Goal: Navigation & Orientation: Go to known website

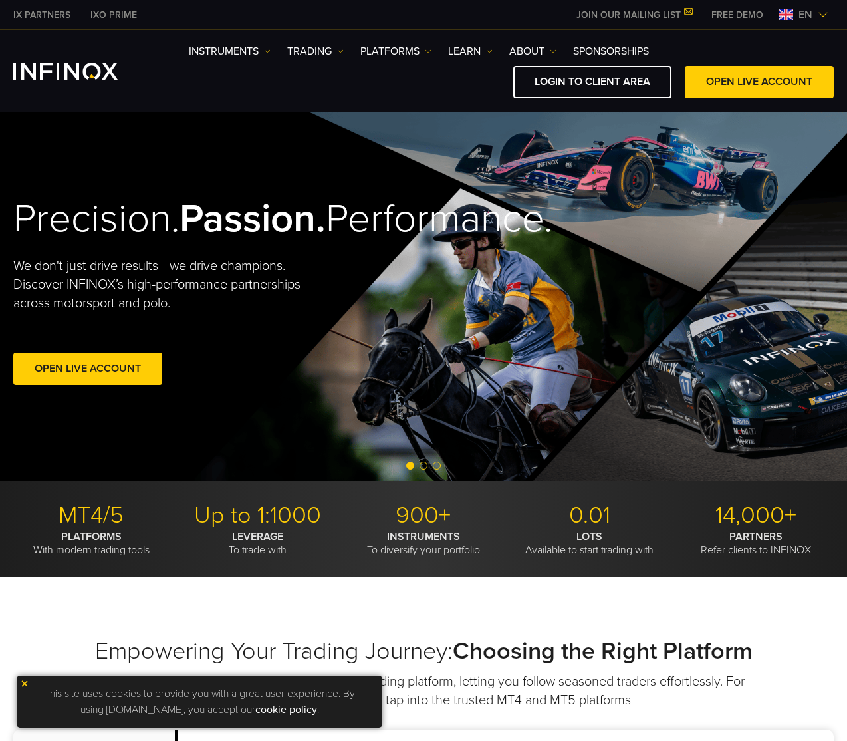
click at [804, 11] on span "en" at bounding box center [806, 15] width 25 height 16
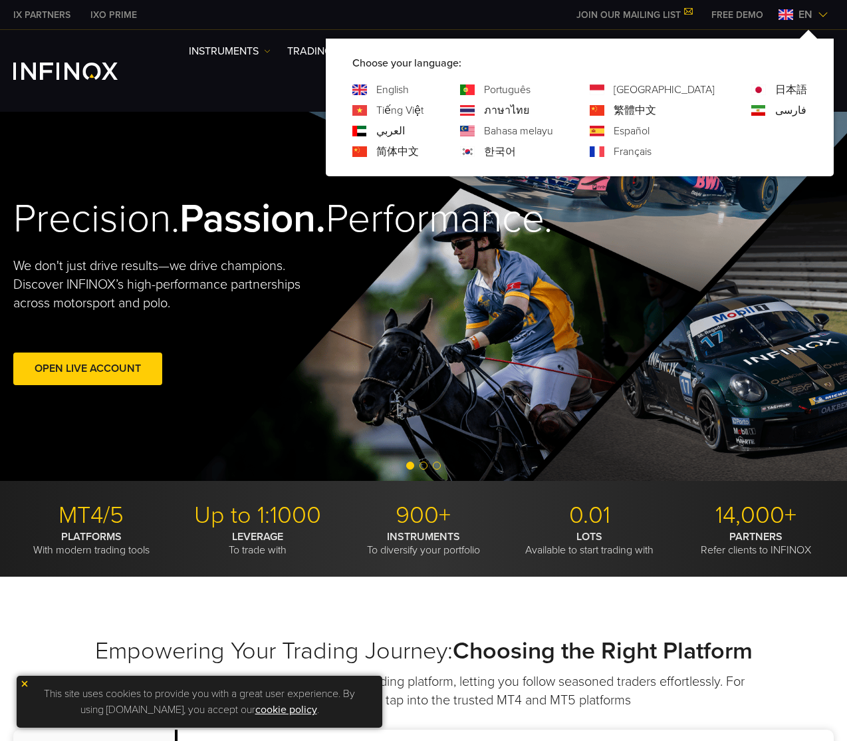
click at [516, 144] on link "한국어" at bounding box center [500, 152] width 32 height 16
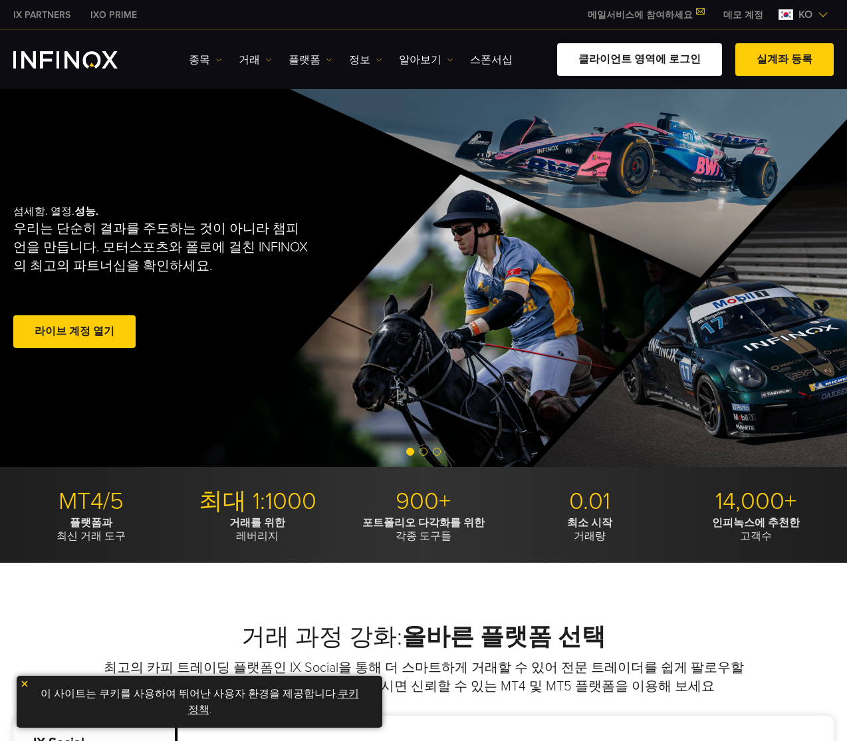
click at [659, 57] on link "클라이언트 영역에 로그인" at bounding box center [639, 59] width 165 height 33
